Goal: Check status: Check status

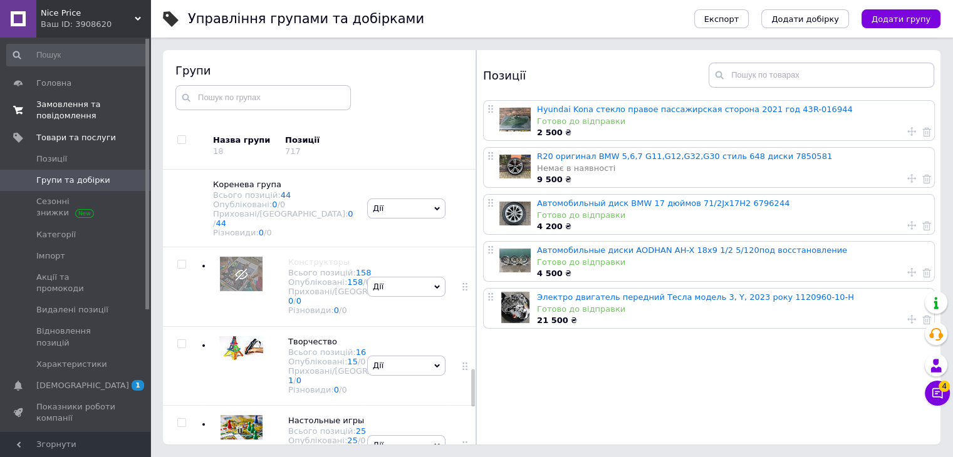
scroll to position [1478, 0]
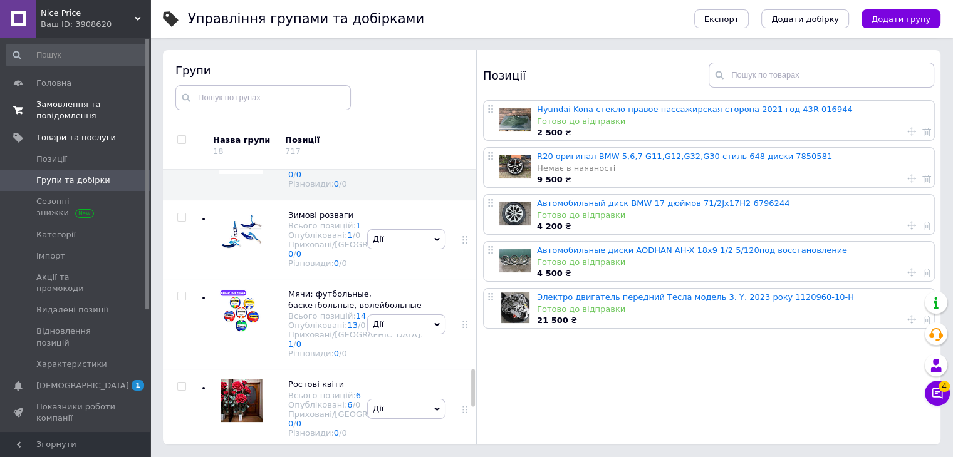
click at [61, 116] on span "Замовлення та повідомлення" at bounding box center [76, 110] width 80 height 23
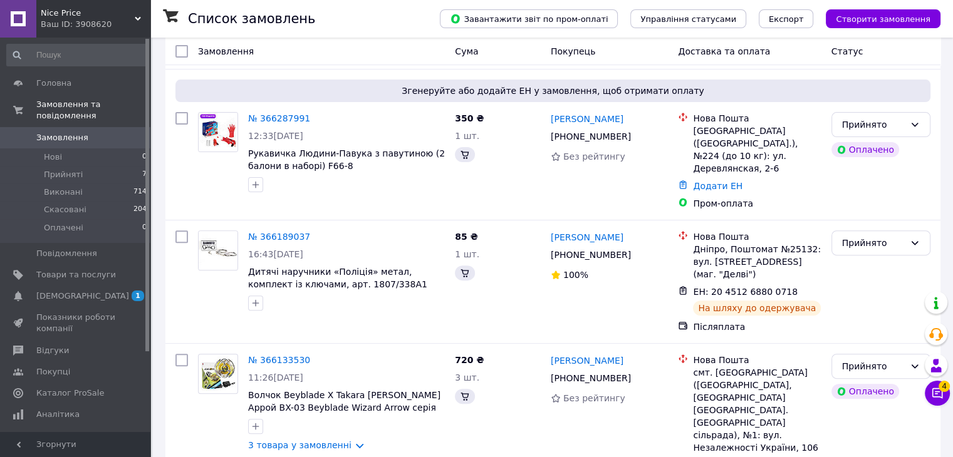
scroll to position [376, 0]
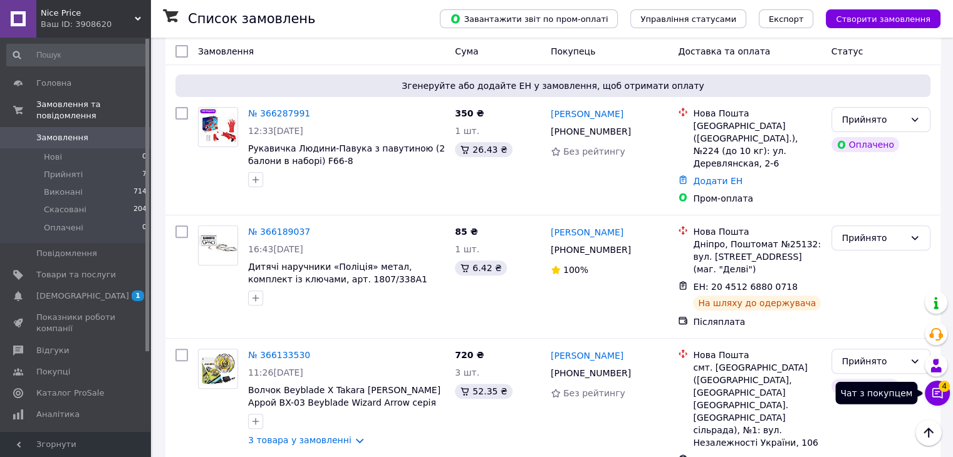
click at [937, 395] on icon at bounding box center [937, 393] width 13 height 13
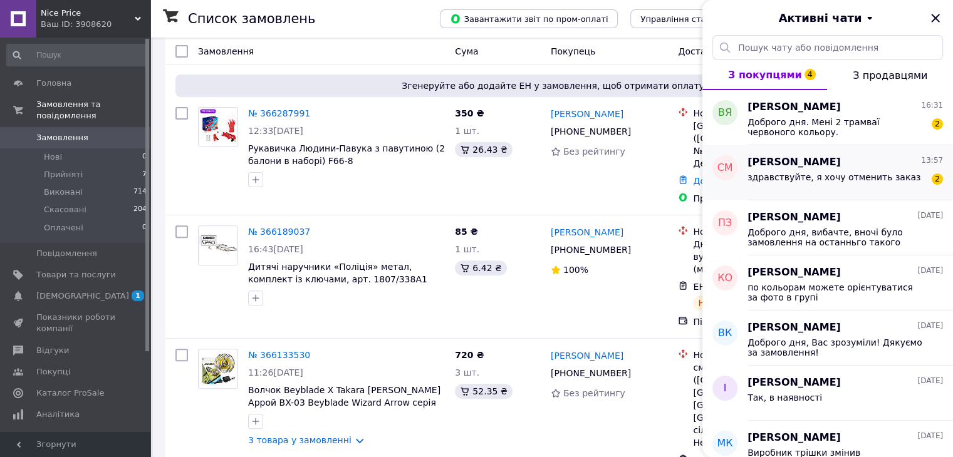
click at [818, 185] on div "здравствуйте, я хочу отменить заказ" at bounding box center [833, 181] width 173 height 18
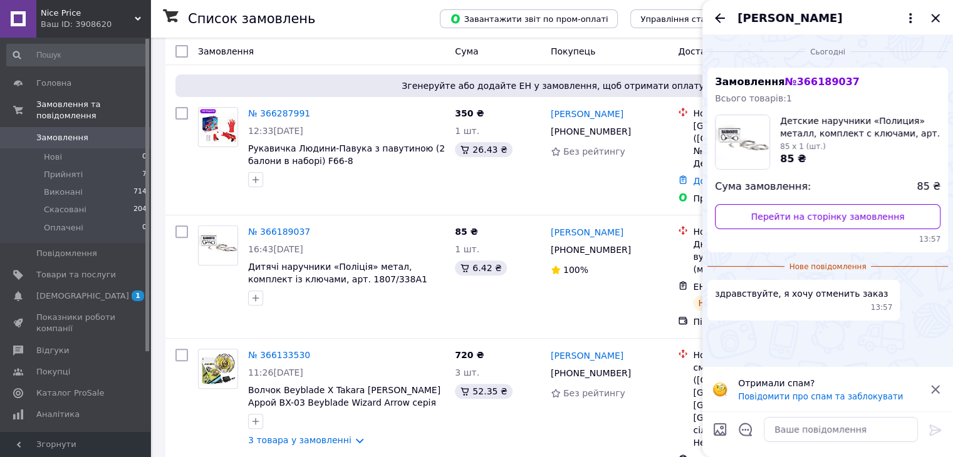
click at [941, 383] on icon at bounding box center [935, 389] width 15 height 15
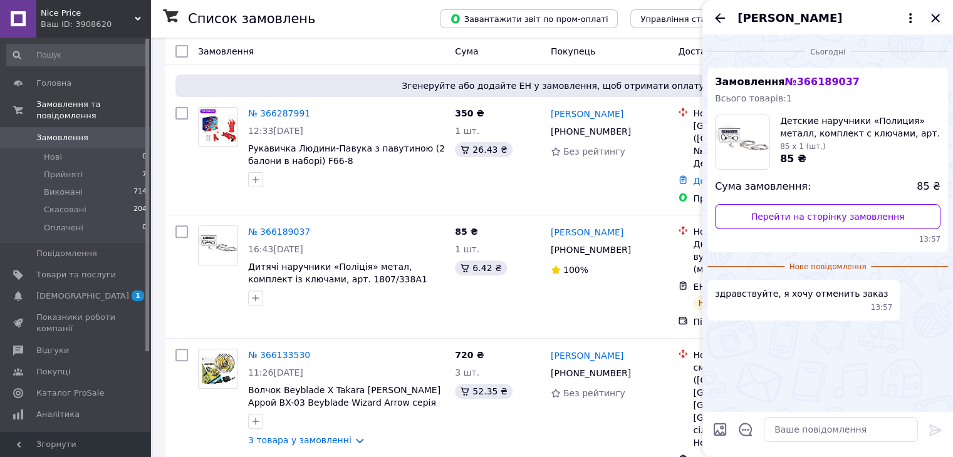
click at [937, 13] on icon "Закрити" at bounding box center [935, 18] width 15 height 15
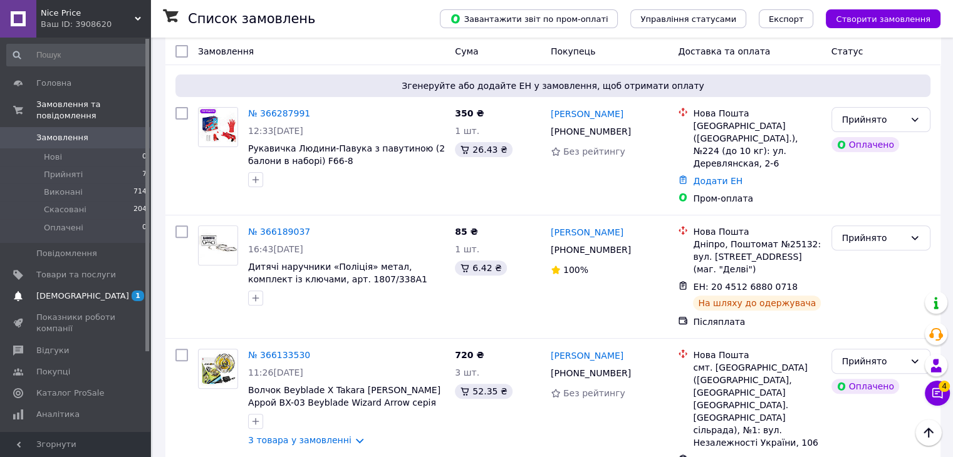
click at [110, 291] on span "[DEMOGRAPHIC_DATA]" at bounding box center [76, 296] width 80 height 11
